Goal: Communication & Community: Answer question/provide support

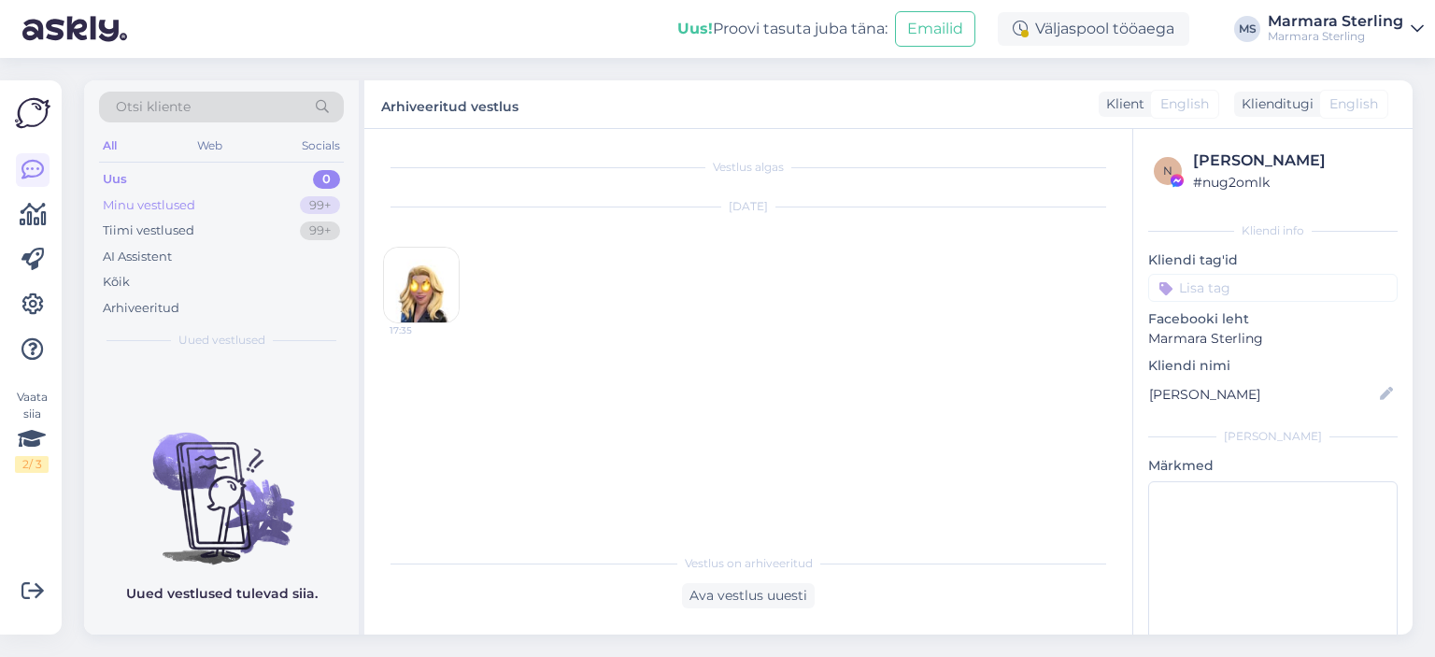
click at [274, 195] on div "Minu vestlused 99+" at bounding box center [221, 205] width 245 height 26
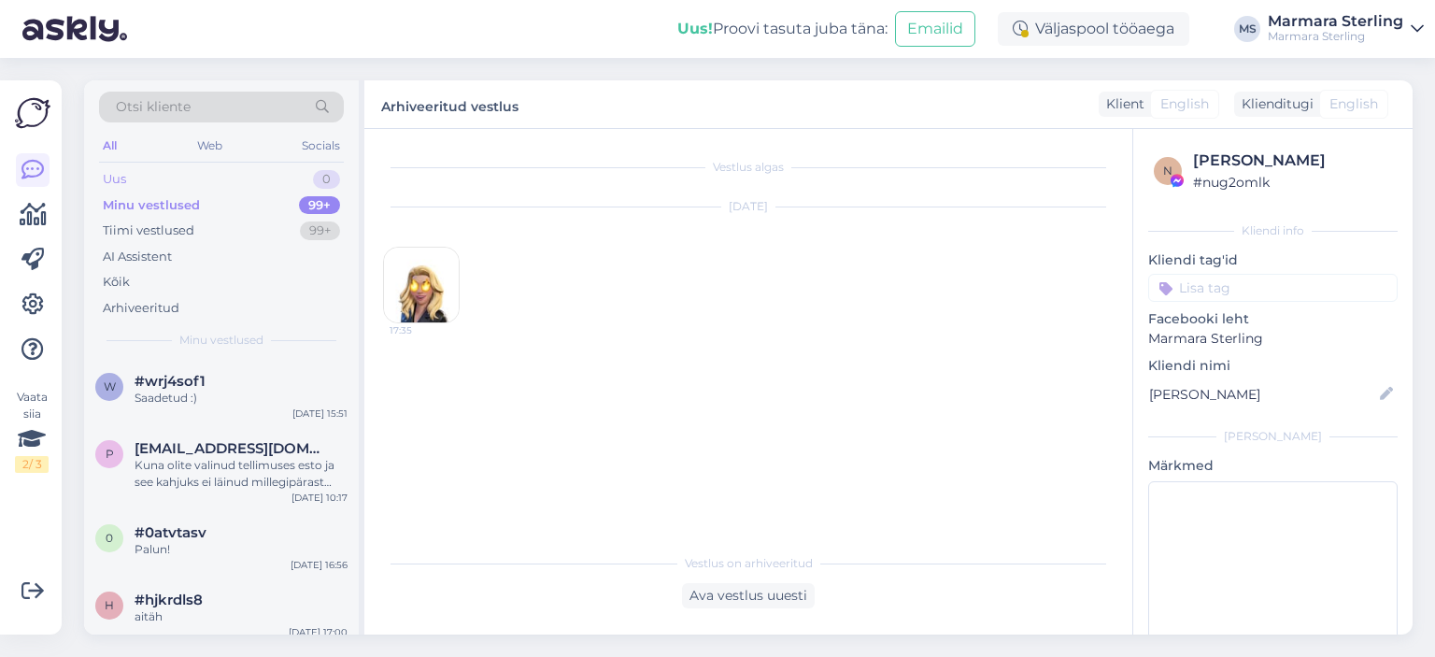
click at [269, 175] on div "Uus 0" at bounding box center [221, 179] width 245 height 26
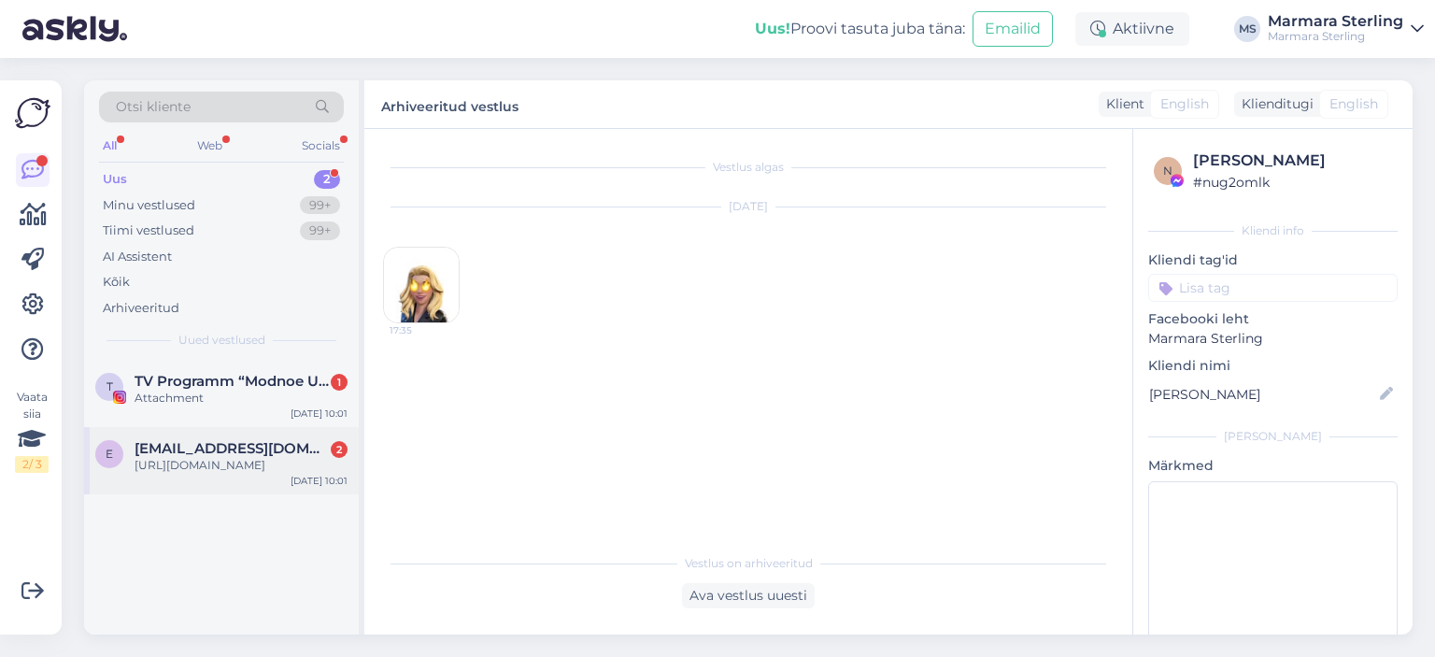
click at [298, 444] on span "[EMAIL_ADDRESS][DOMAIN_NAME]" at bounding box center [232, 448] width 194 height 17
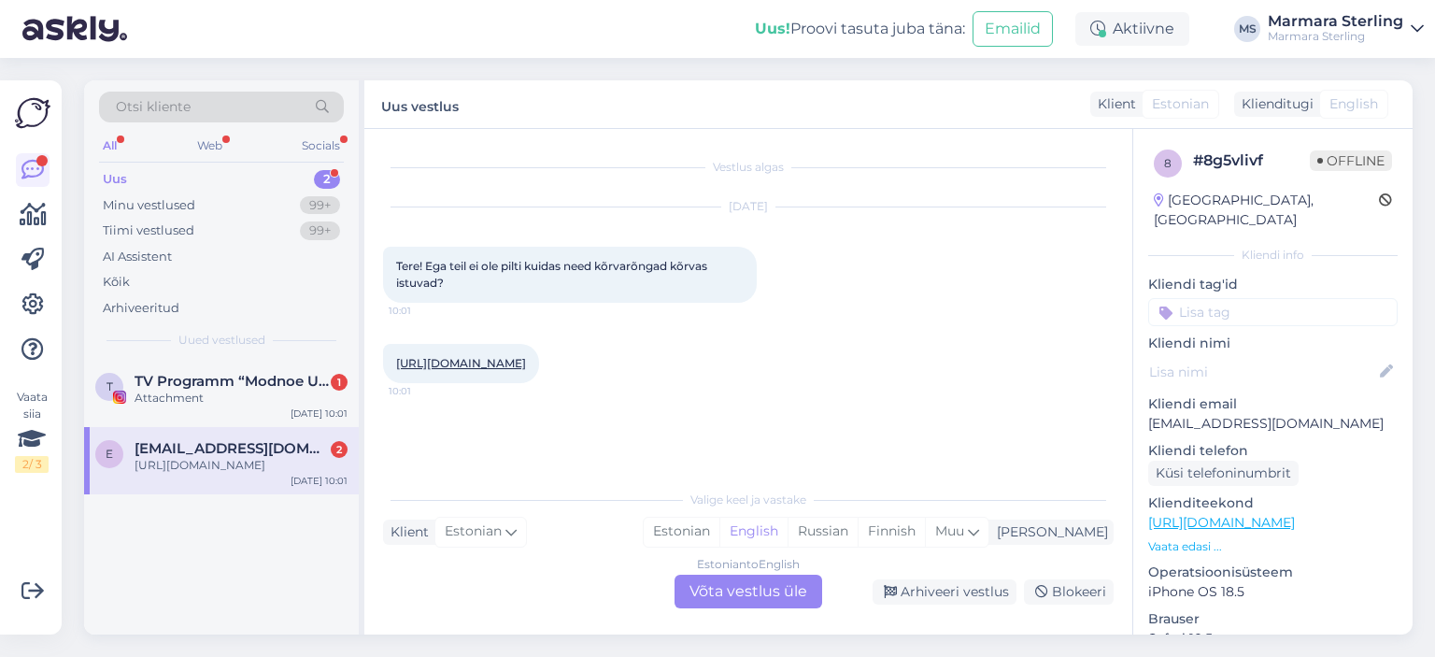
click at [754, 590] on div "Estonian to English Võta vestlus üle" at bounding box center [749, 592] width 148 height 34
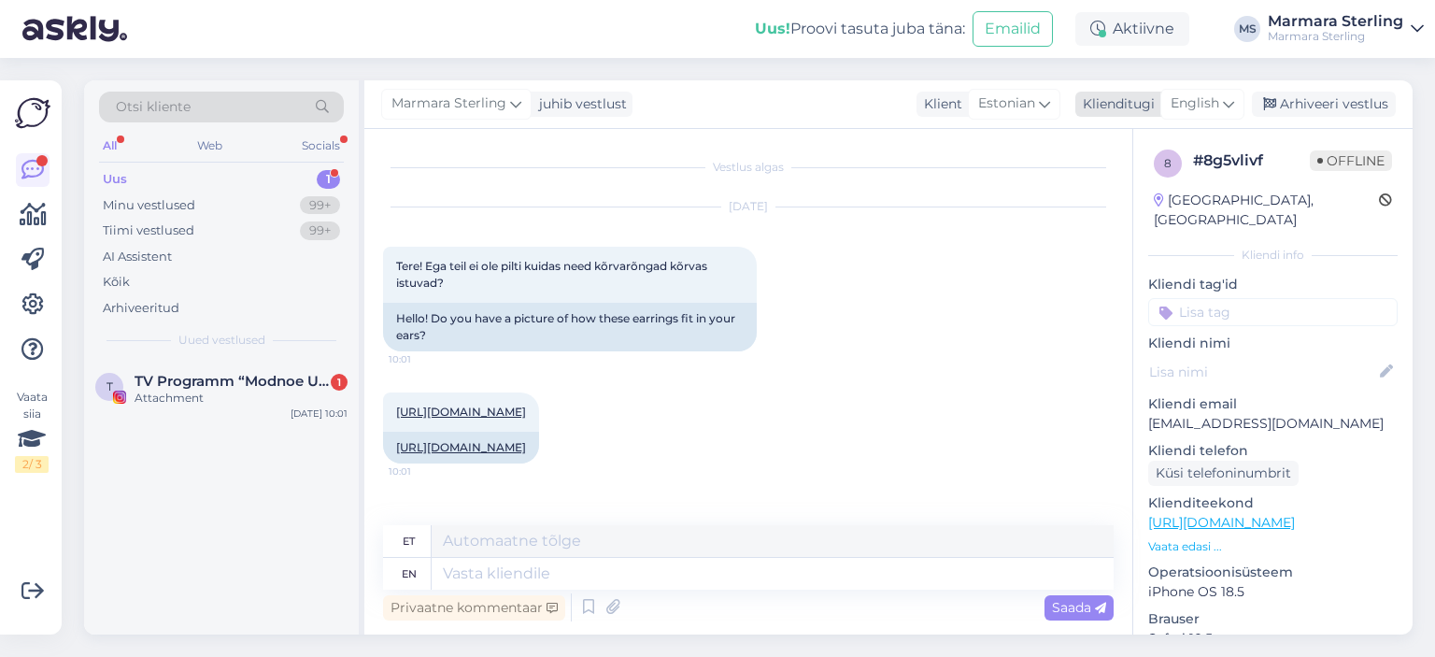
click at [1209, 114] on span "English" at bounding box center [1195, 103] width 49 height 21
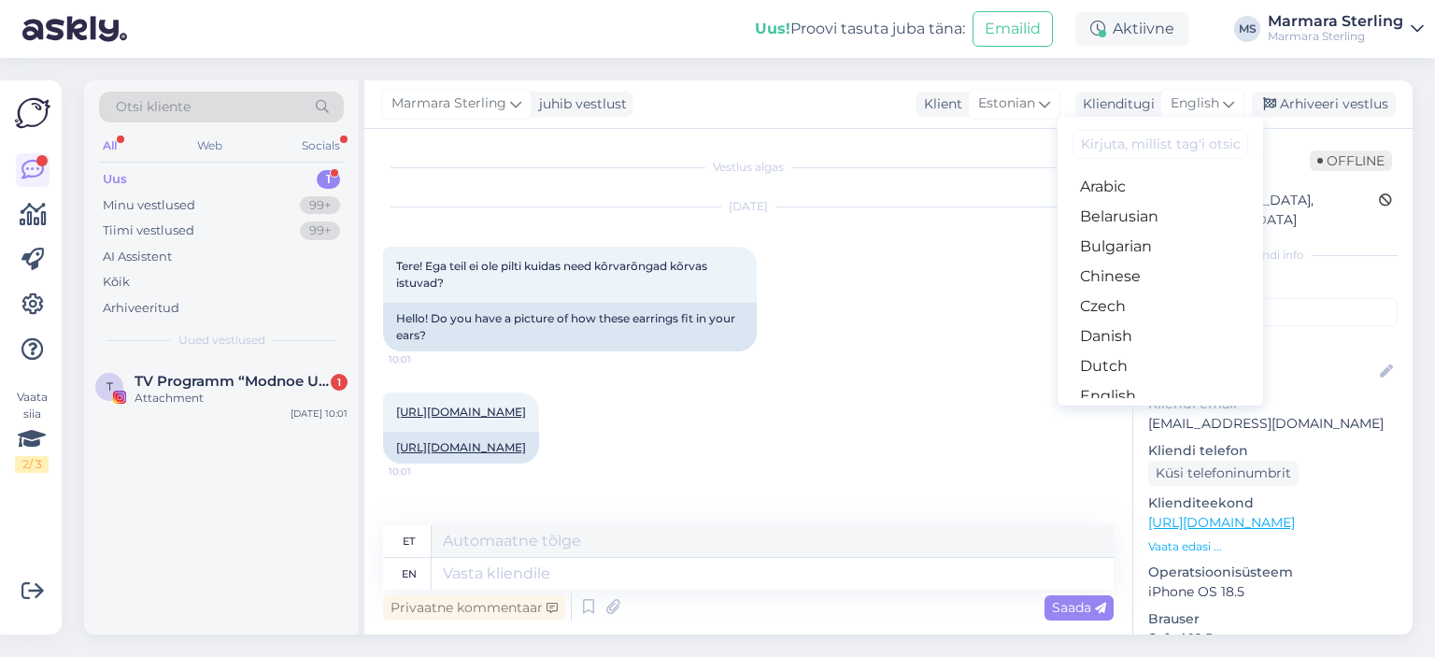
click at [1142, 411] on link "Estonian" at bounding box center [1161, 426] width 206 height 30
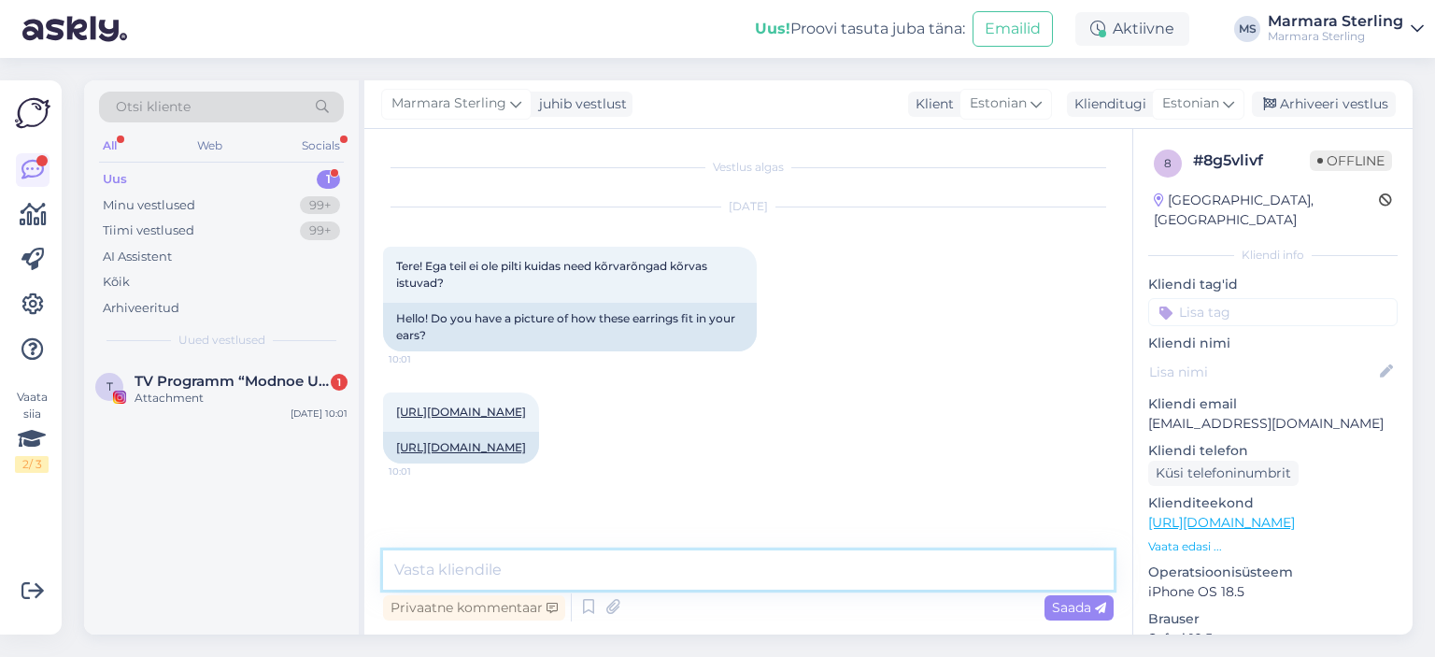
click at [562, 557] on textarea at bounding box center [748, 569] width 731 height 39
type textarea "Tere!"
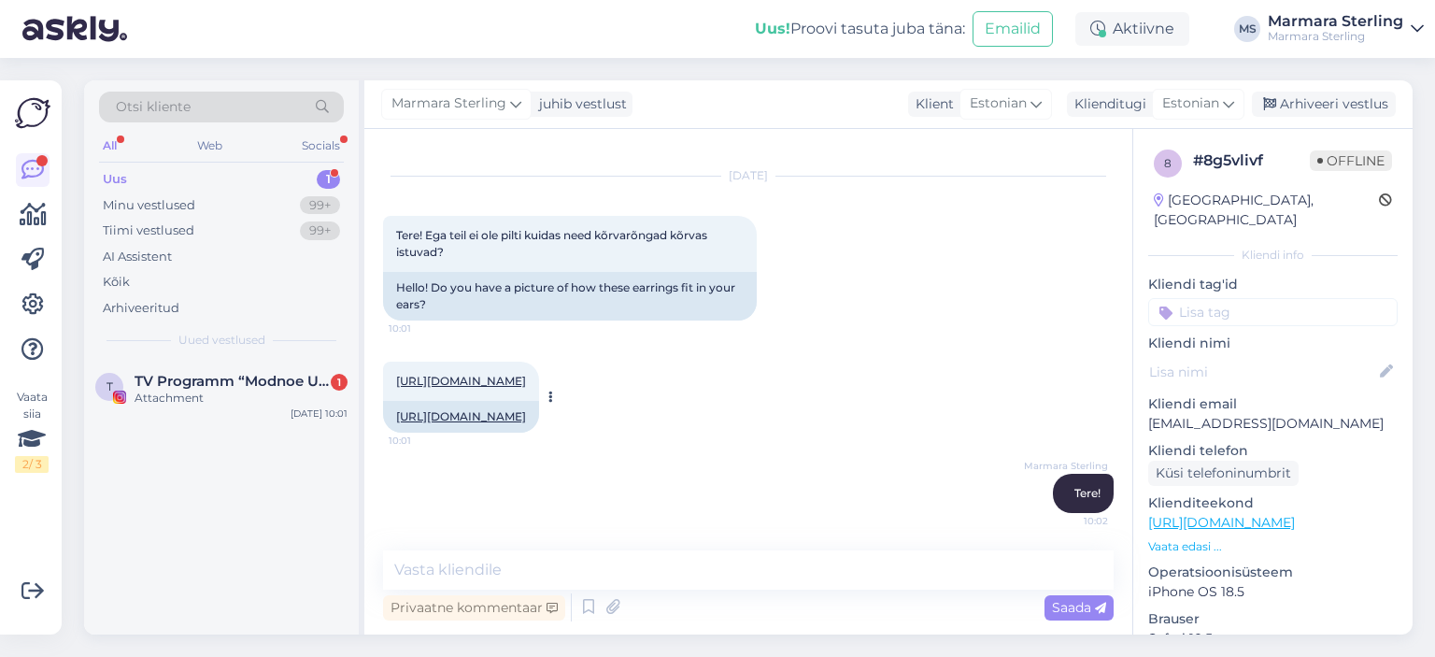
click at [497, 409] on link "[URL][DOMAIN_NAME]" at bounding box center [461, 416] width 130 height 14
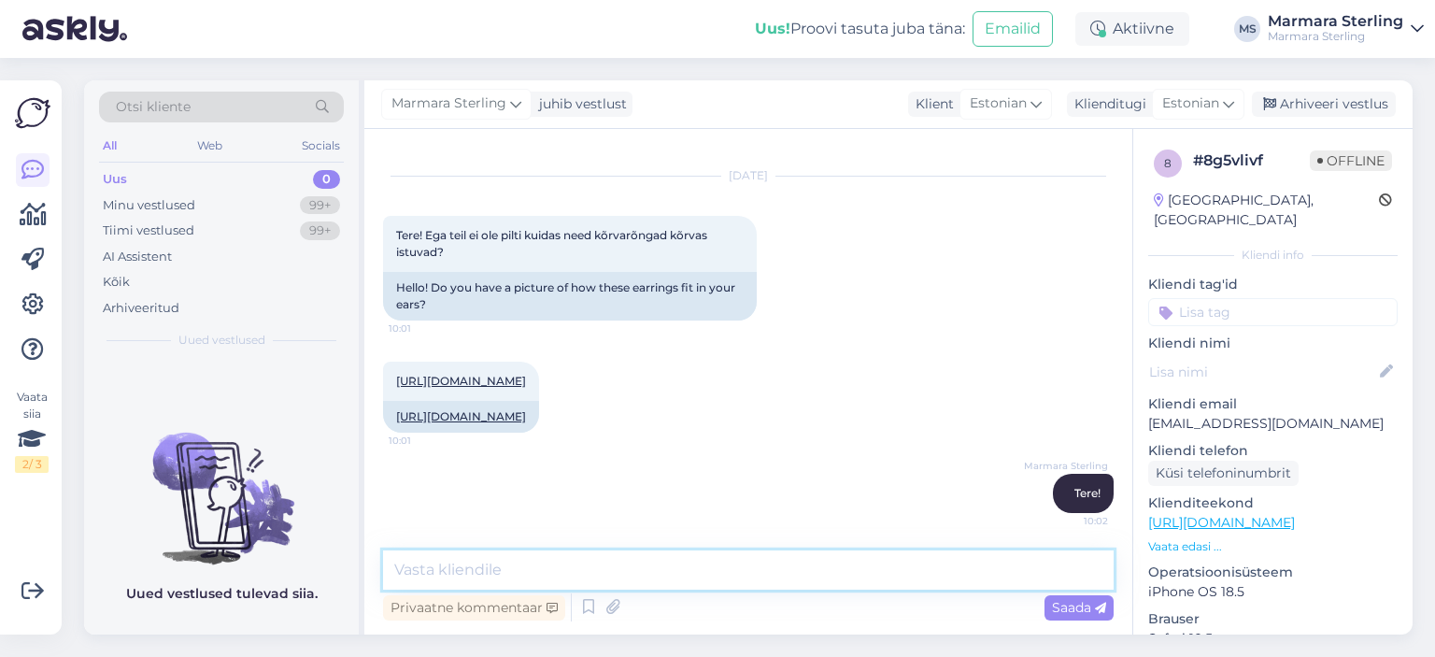
click at [556, 563] on textarea at bounding box center [748, 569] width 731 height 39
type textarea "Kohe vaatame kas on olemas pilti, üks hetk :)"
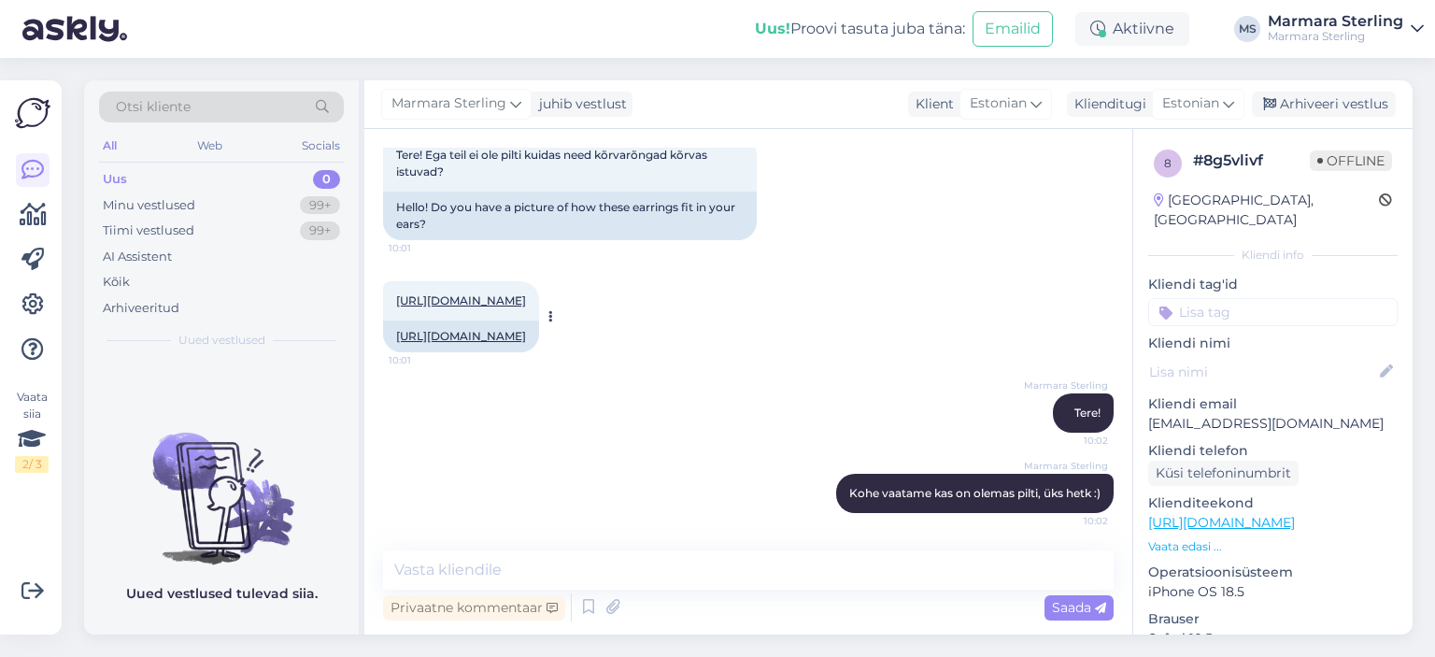
click at [510, 329] on link "[URL][DOMAIN_NAME]" at bounding box center [461, 336] width 130 height 14
click at [652, 560] on textarea at bounding box center [748, 569] width 731 height 39
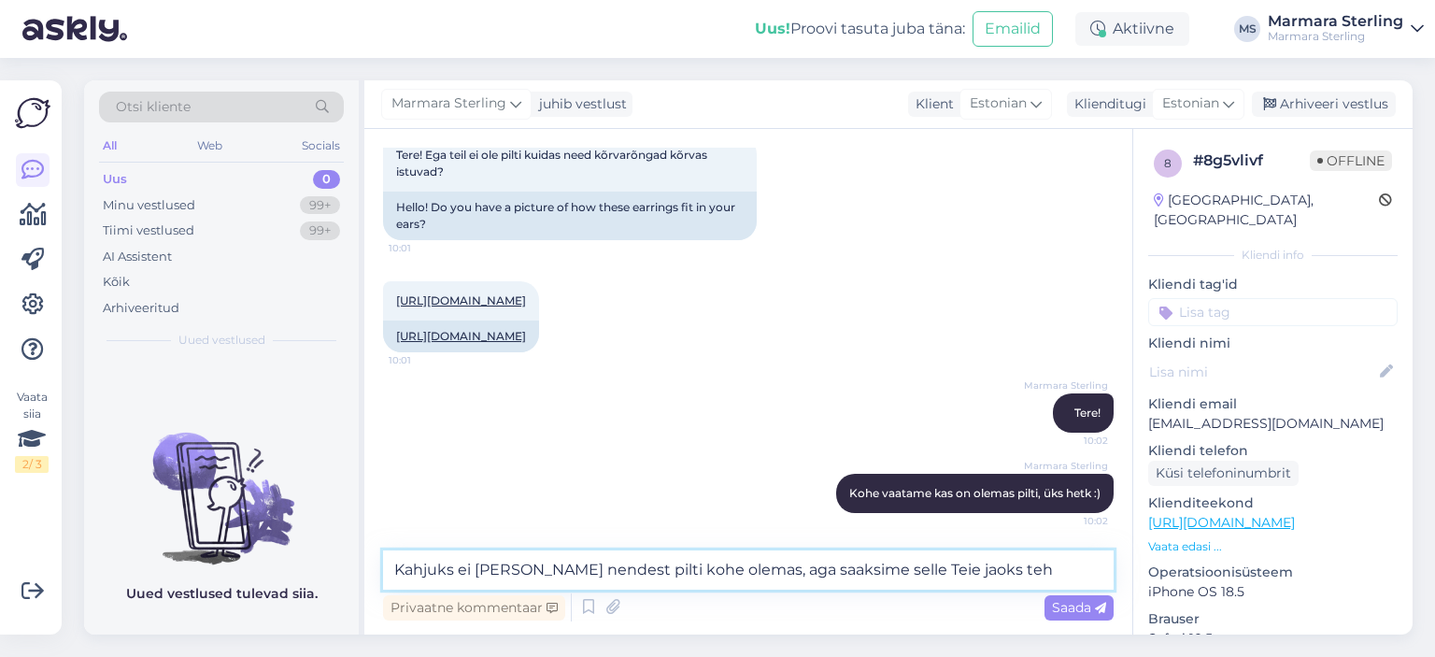
type textarea "Kahjuks ei [PERSON_NAME] nendest pilti kohe olemas, aga saaksime selle Teie jao…"
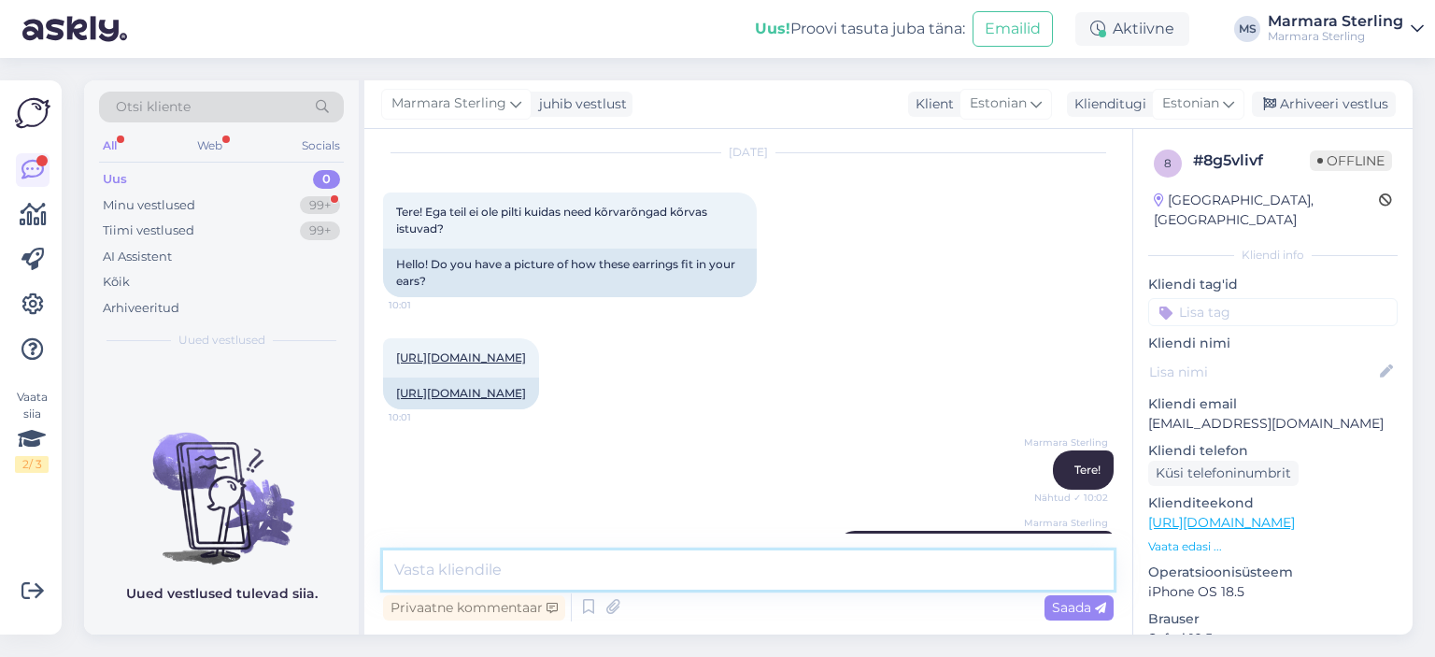
scroll to position [338, 0]
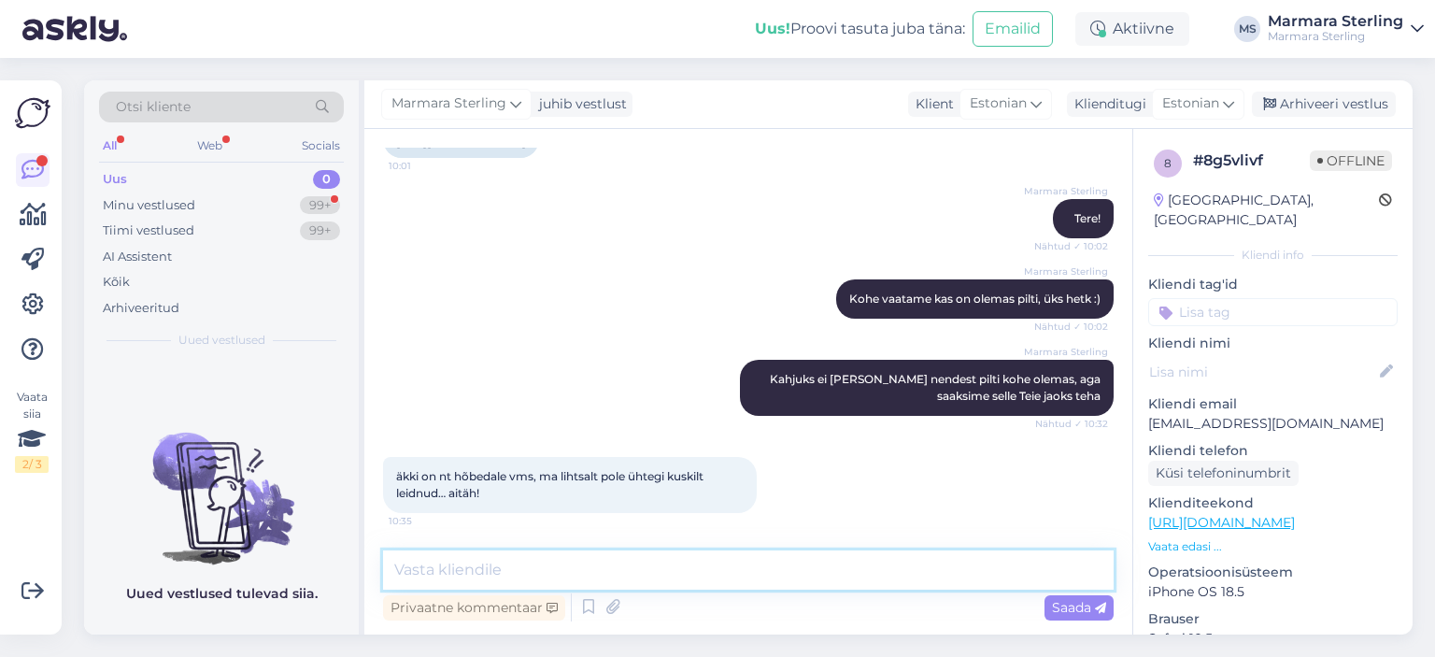
click at [606, 566] on textarea at bounding box center [748, 569] width 731 height 39
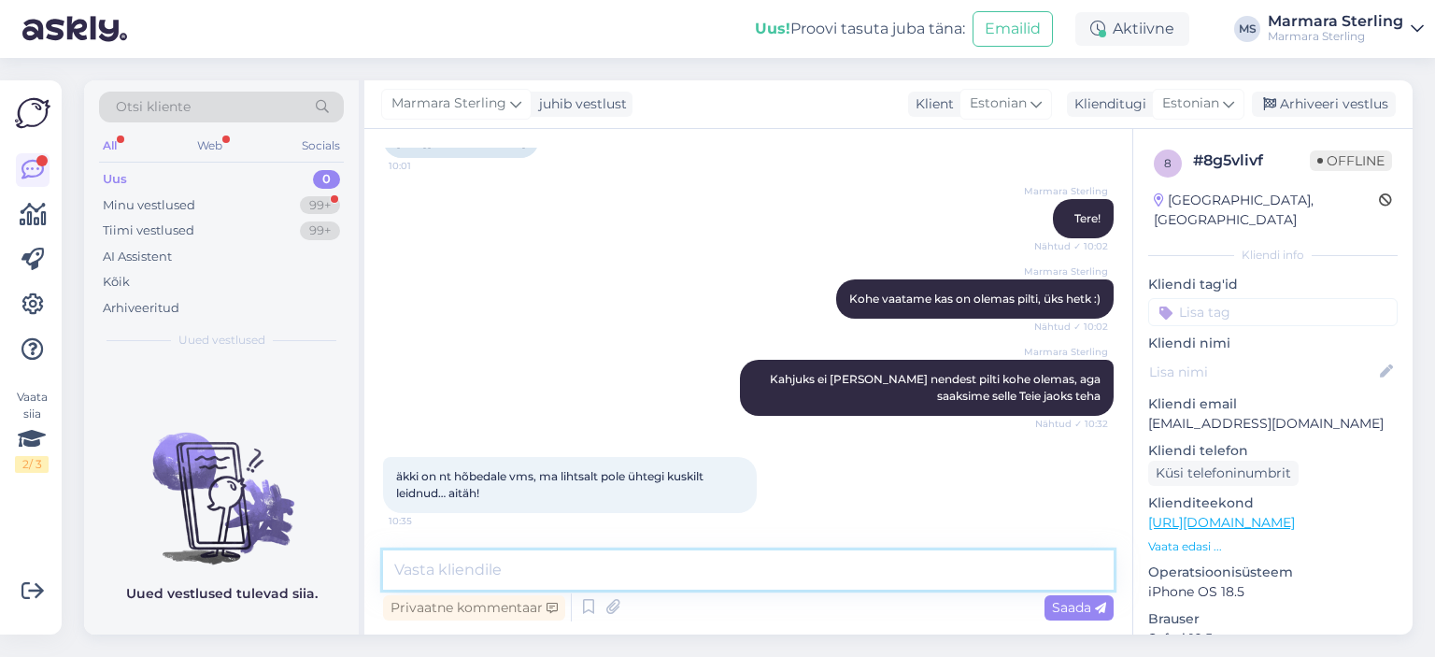
click at [606, 566] on textarea at bounding box center [748, 569] width 731 height 39
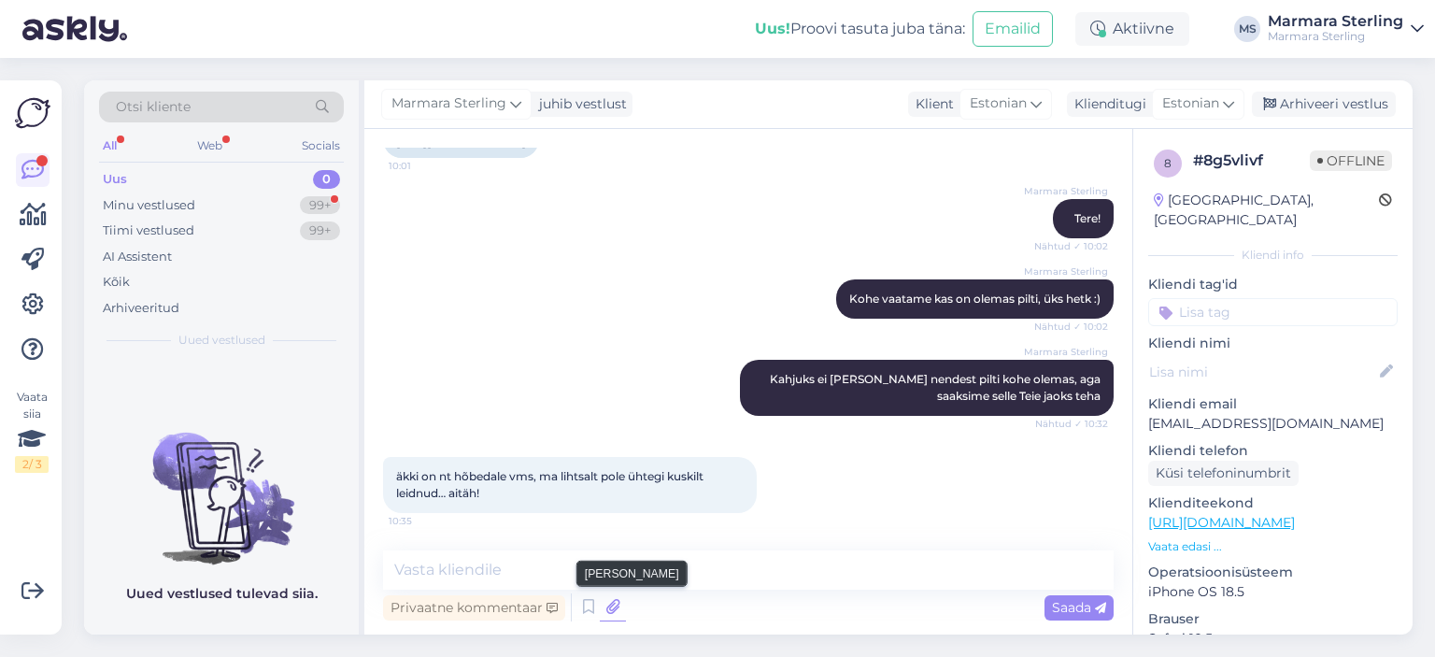
click at [606, 610] on icon at bounding box center [613, 607] width 26 height 28
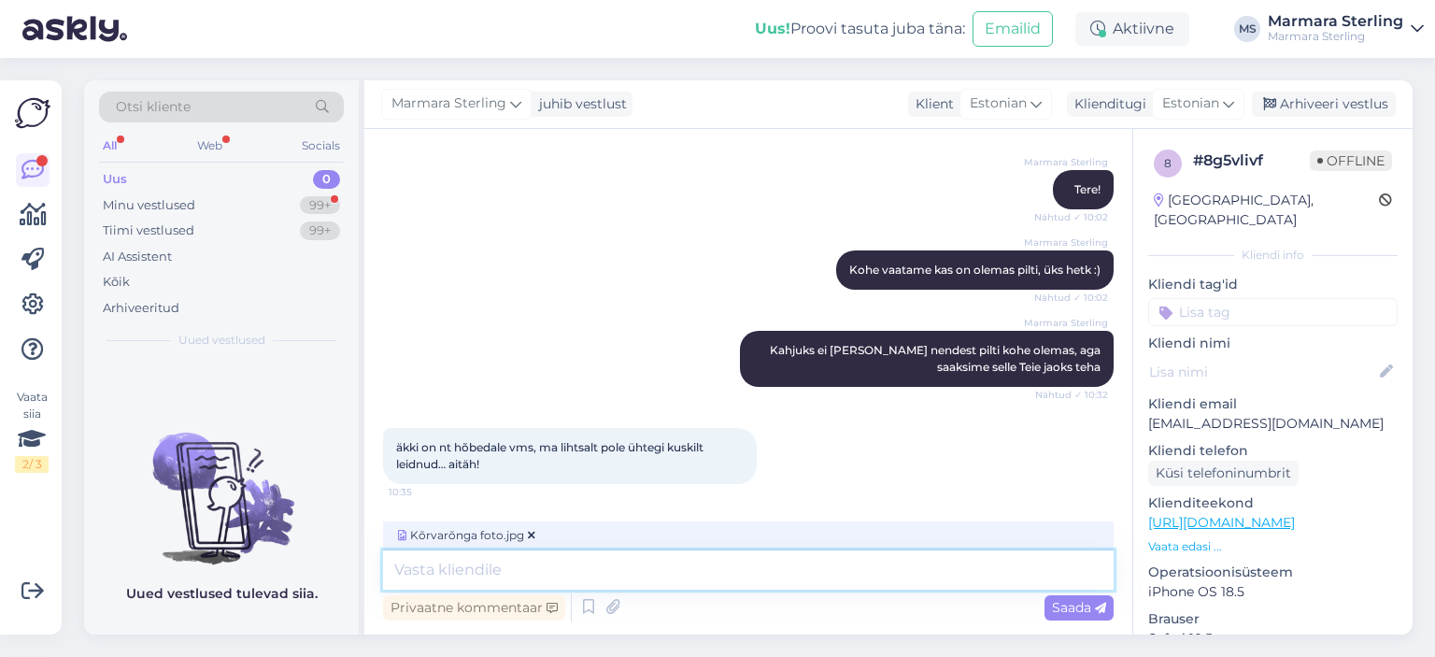
click at [520, 577] on textarea at bounding box center [748, 569] width 731 height 39
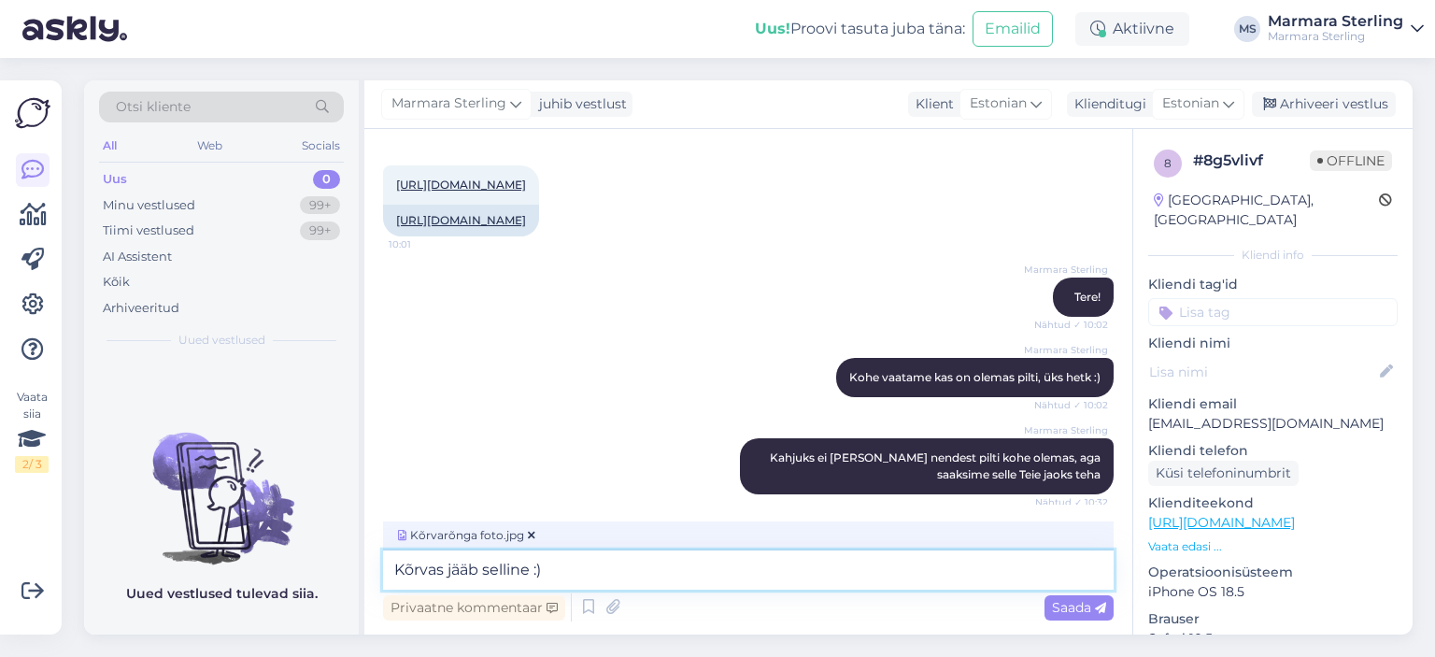
scroll to position [367, 0]
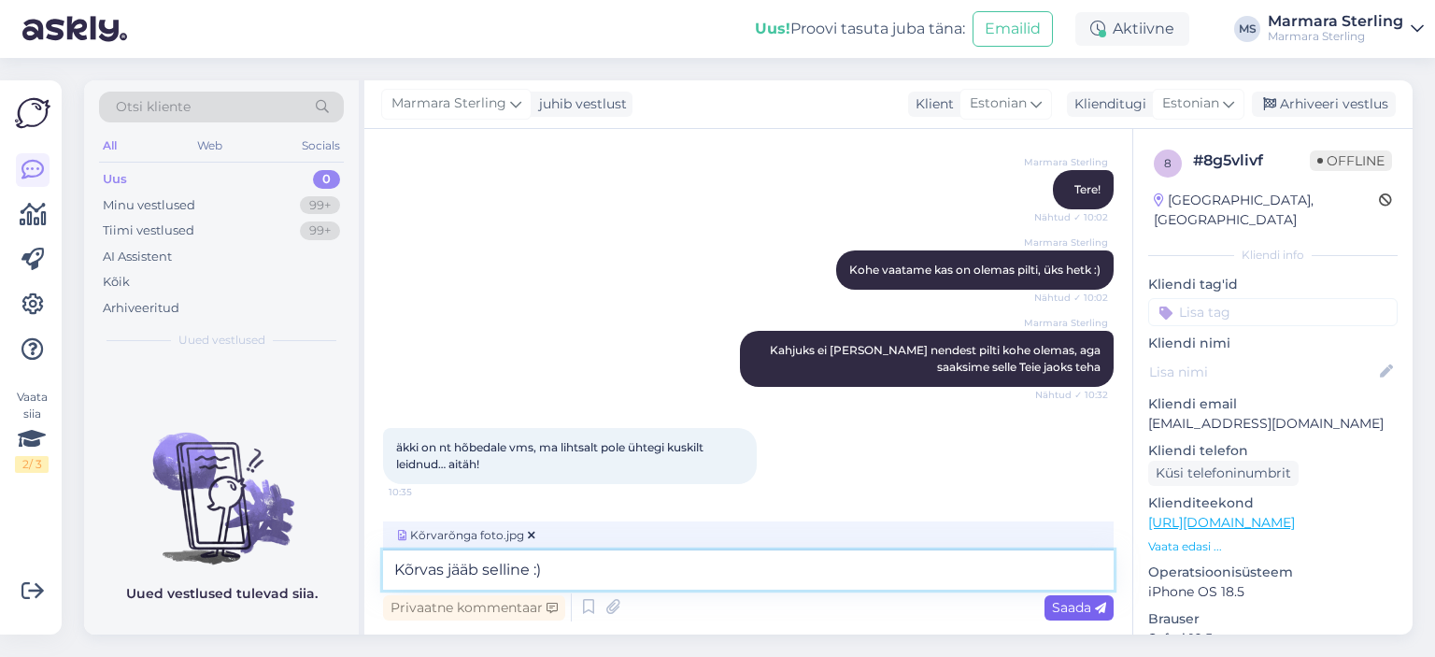
type textarea "Kõrvas jääb selline :)"
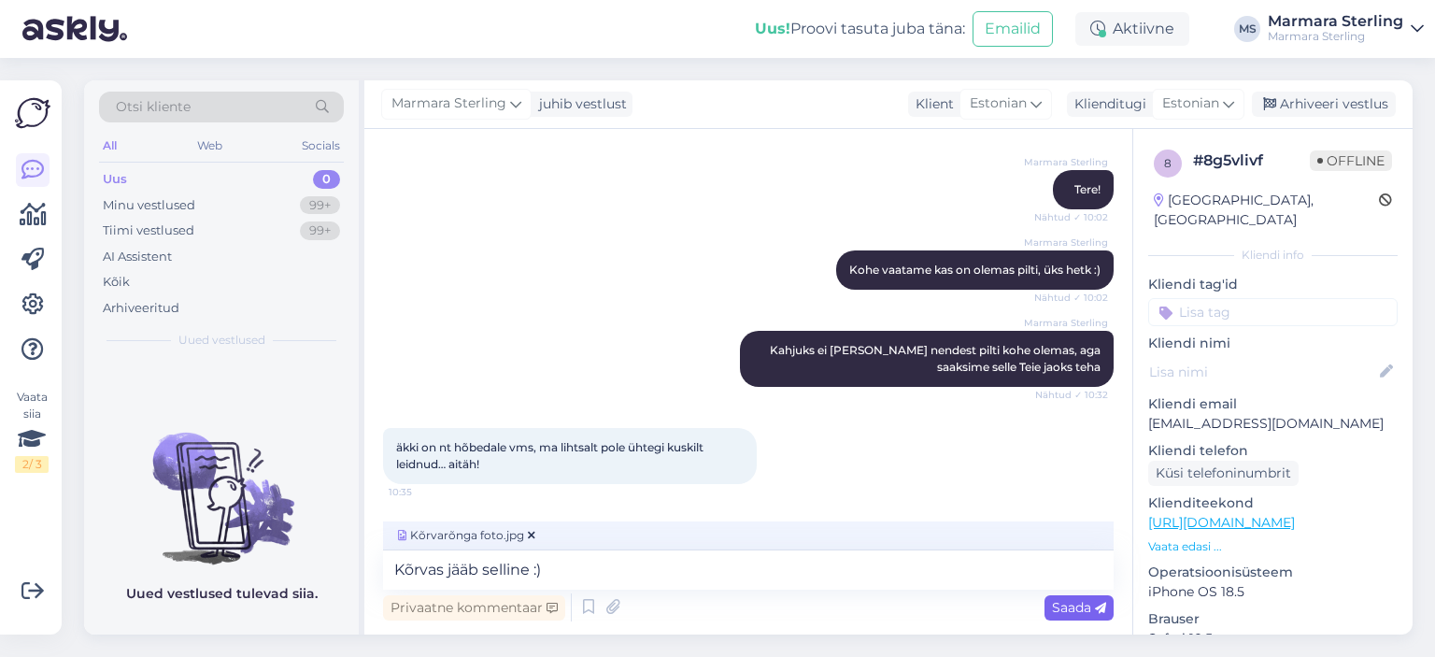
click at [1093, 605] on span "Saada" at bounding box center [1079, 607] width 54 height 17
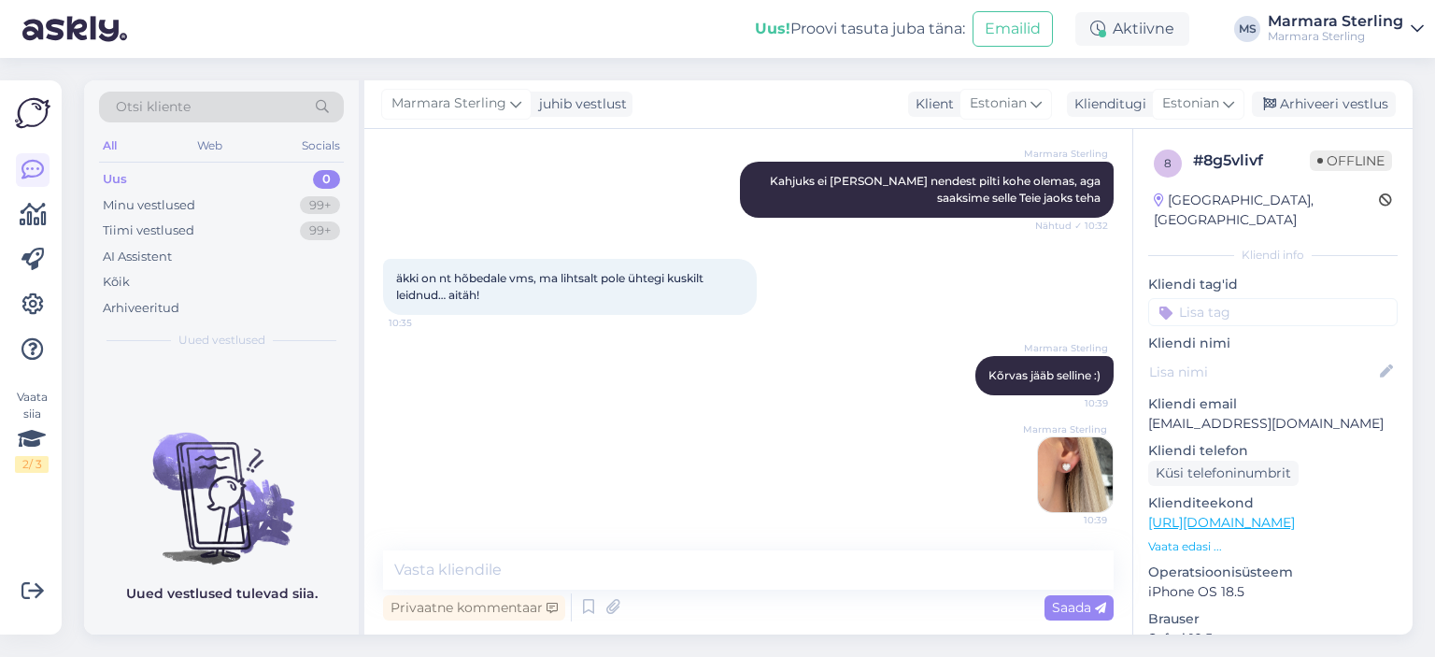
click at [1050, 466] on img at bounding box center [1075, 474] width 75 height 75
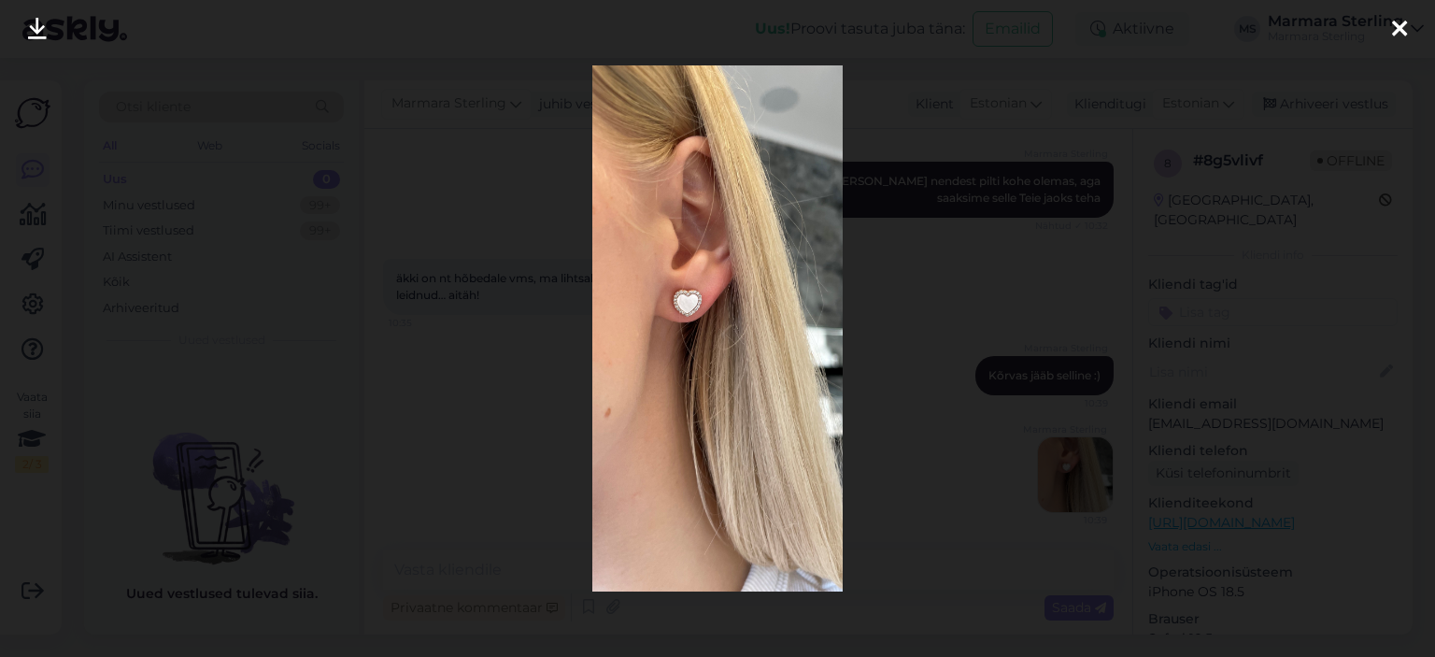
click at [1396, 45] on div at bounding box center [1399, 29] width 37 height 59
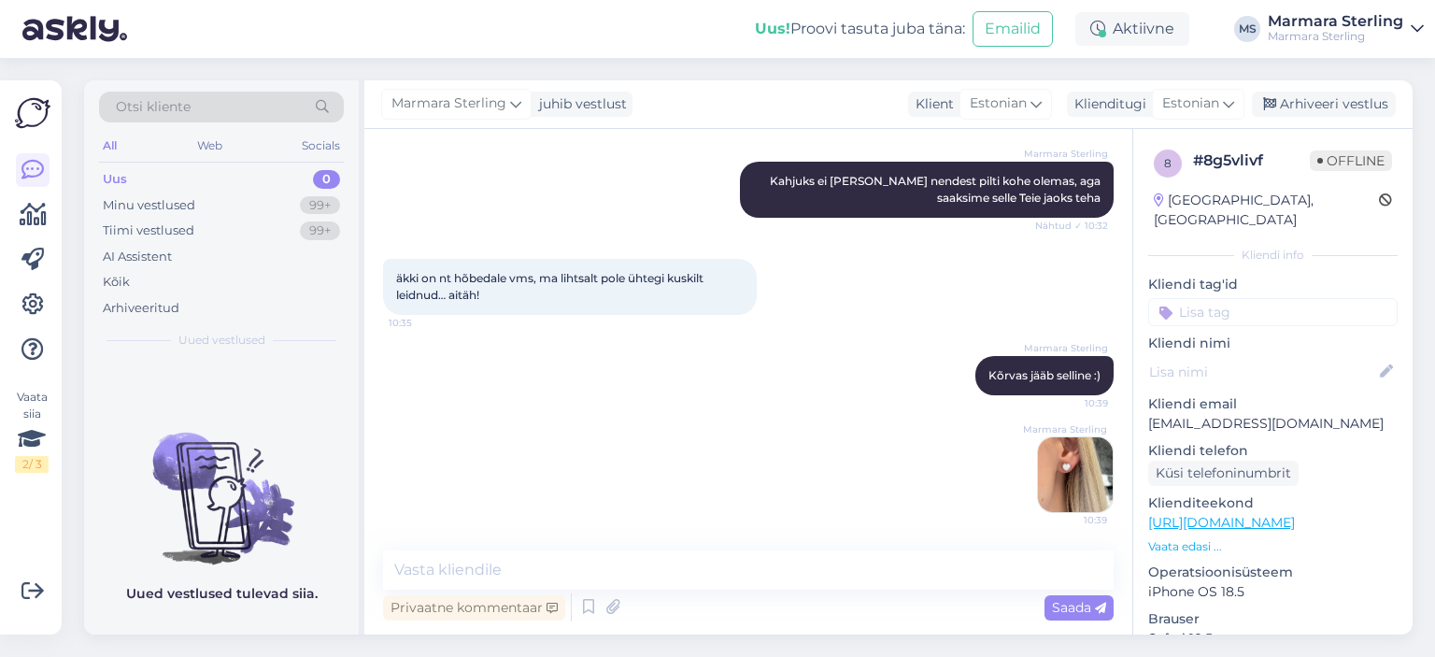
click at [1059, 479] on img at bounding box center [1075, 474] width 75 height 75
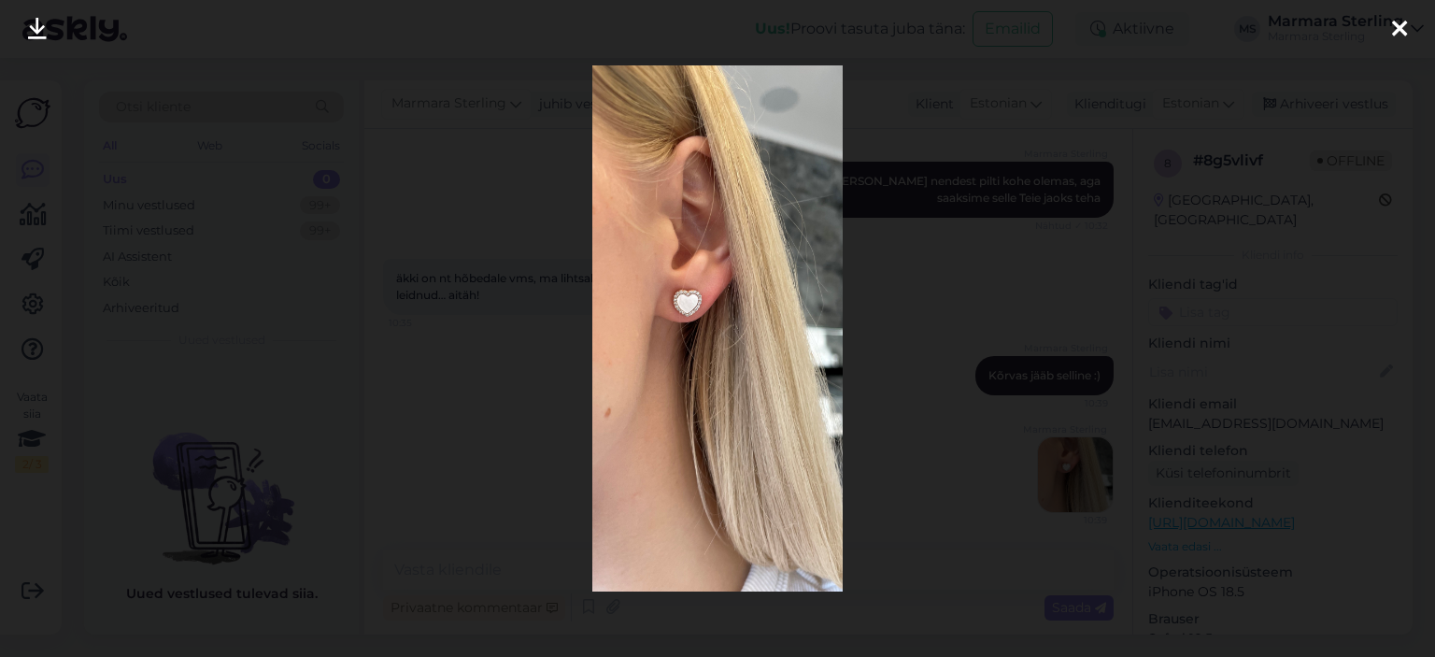
click at [1392, 40] on icon at bounding box center [1399, 30] width 15 height 24
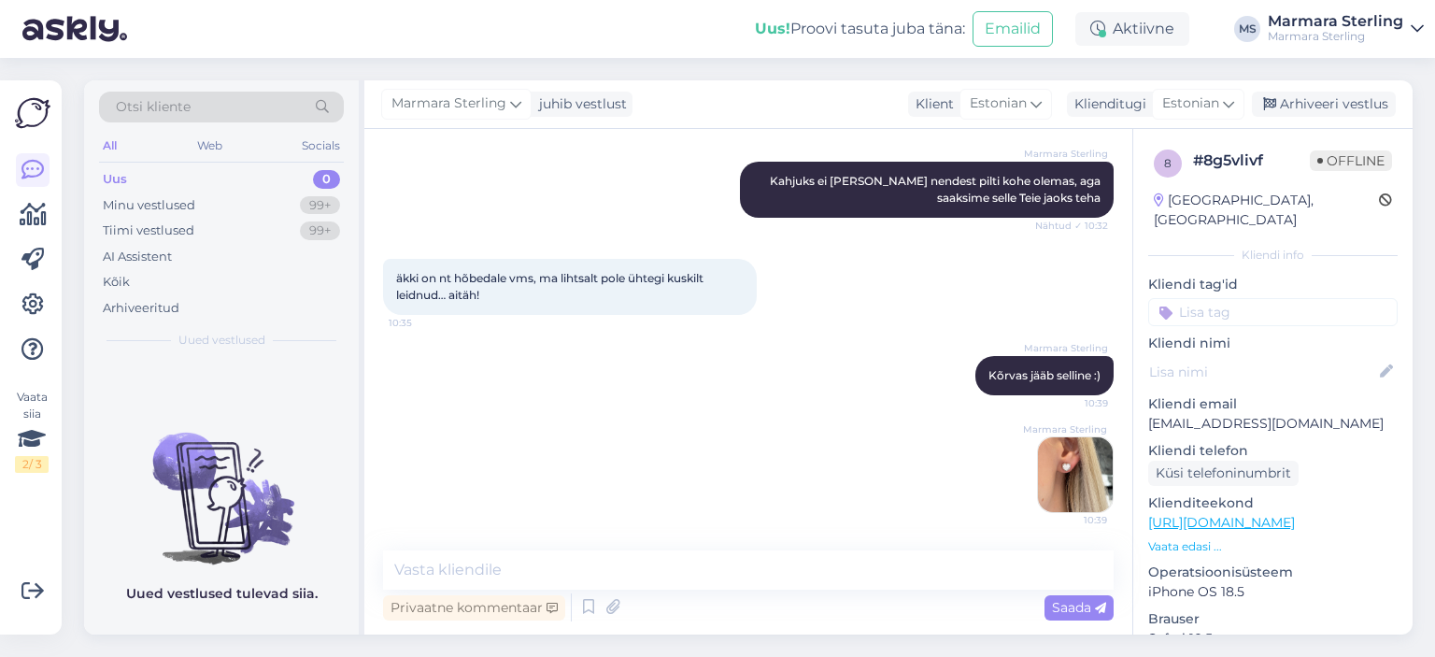
click at [1047, 476] on img at bounding box center [1075, 474] width 75 height 75
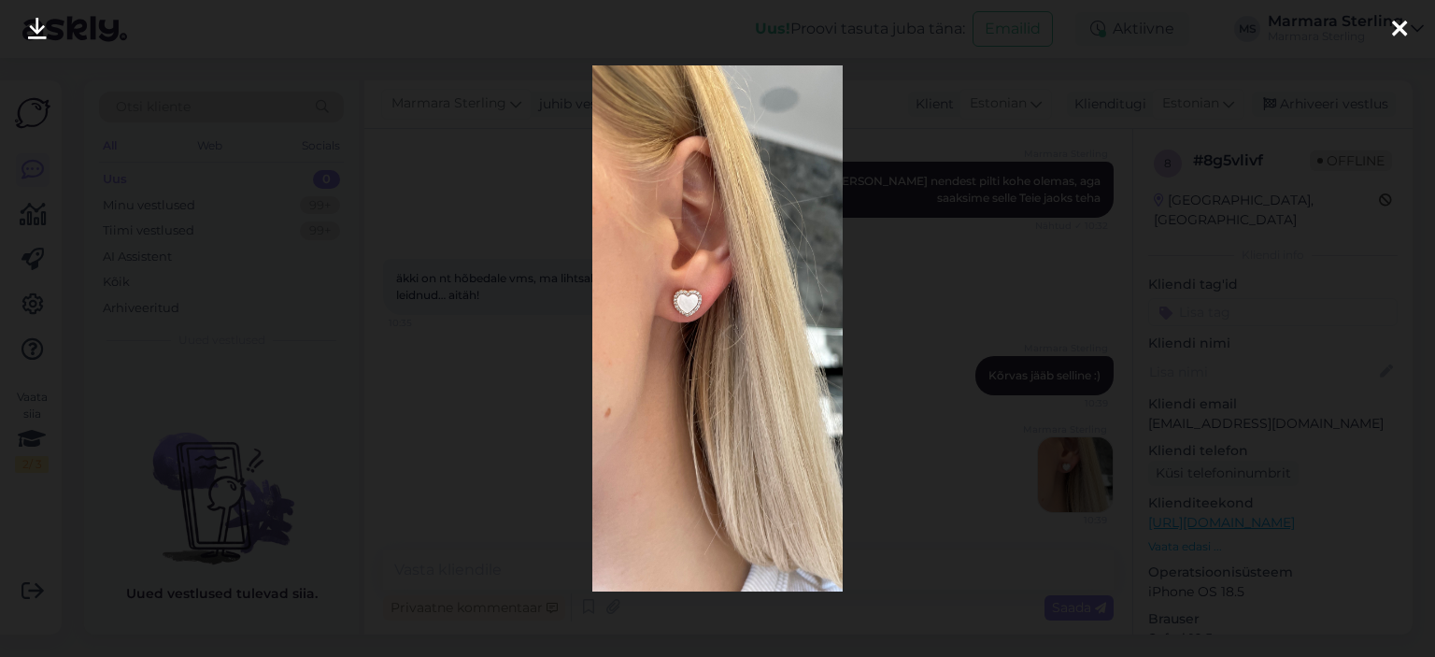
click at [1404, 36] on icon at bounding box center [1399, 30] width 15 height 24
